Goal: Task Accomplishment & Management: Manage account settings

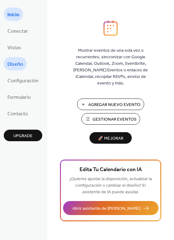
click at [22, 64] on span "Diseño" at bounding box center [15, 64] width 16 height 10
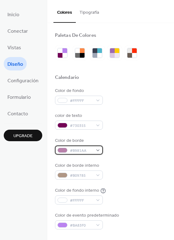
click at [99, 150] on div "#B981AA" at bounding box center [79, 149] width 48 height 9
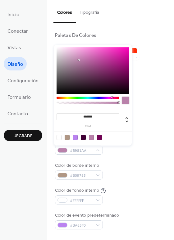
click at [99, 137] on div at bounding box center [99, 137] width 5 height 5
type input "*******"
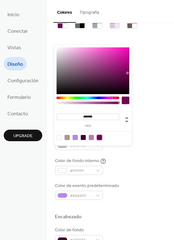
scroll to position [31, 0]
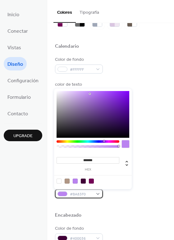
click at [92, 190] on div "#BA83F0" at bounding box center [79, 193] width 48 height 9
click at [90, 180] on div at bounding box center [91, 180] width 5 height 5
type input "*******"
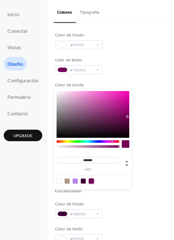
scroll to position [62, 0]
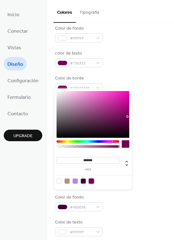
click at [138, 90] on div "Color de borde #730355FF" at bounding box center [110, 83] width 111 height 17
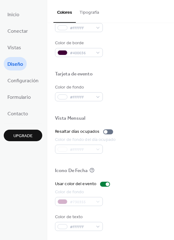
scroll to position [267, 0]
click at [101, 183] on div at bounding box center [105, 183] width 10 height 5
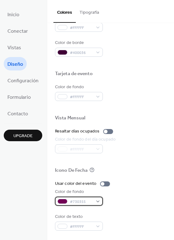
click at [98, 200] on div "#730355" at bounding box center [79, 200] width 48 height 9
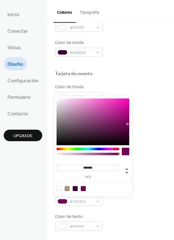
click at [76, 190] on div at bounding box center [75, 188] width 5 height 5
type input "*******"
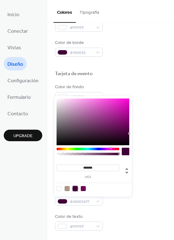
click at [76, 190] on div at bounding box center [75, 188] width 5 height 5
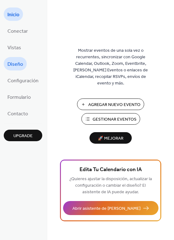
click at [15, 63] on span "Diseño" at bounding box center [15, 64] width 16 height 10
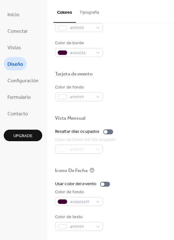
scroll to position [267, 0]
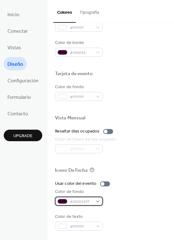
click at [81, 200] on span "#400036FF" at bounding box center [81, 201] width 23 height 7
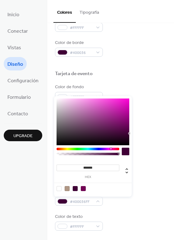
drag, startPoint x: 104, startPoint y: 166, endPoint x: 62, endPoint y: 166, distance: 42.3
click at [62, 166] on input "*******" at bounding box center [88, 167] width 63 height 7
paste input
type input "*******"
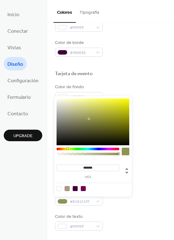
click at [151, 195] on div "Color de fondo #919151FF" at bounding box center [110, 196] width 111 height 17
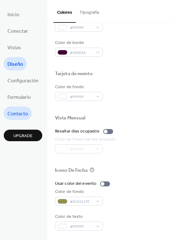
click at [12, 111] on span "Contacto" at bounding box center [17, 114] width 21 height 10
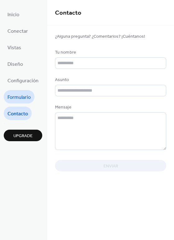
click at [15, 96] on span "Formulario" at bounding box center [18, 97] width 23 height 10
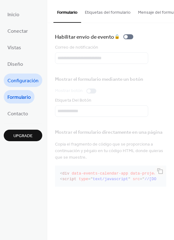
click at [17, 77] on span "Configuración" at bounding box center [22, 81] width 31 height 10
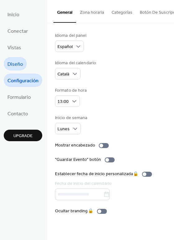
click at [20, 63] on span "Diseño" at bounding box center [15, 64] width 16 height 10
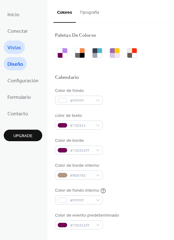
click at [17, 47] on span "Vistas" at bounding box center [14, 48] width 14 height 10
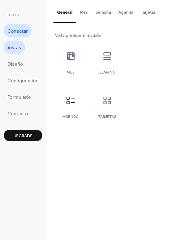
click at [16, 28] on span "Conectar" at bounding box center [17, 31] width 21 height 10
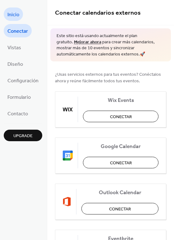
click at [10, 15] on span "Inicio" at bounding box center [13, 15] width 12 height 10
